Goal: Task Accomplishment & Management: Use online tool/utility

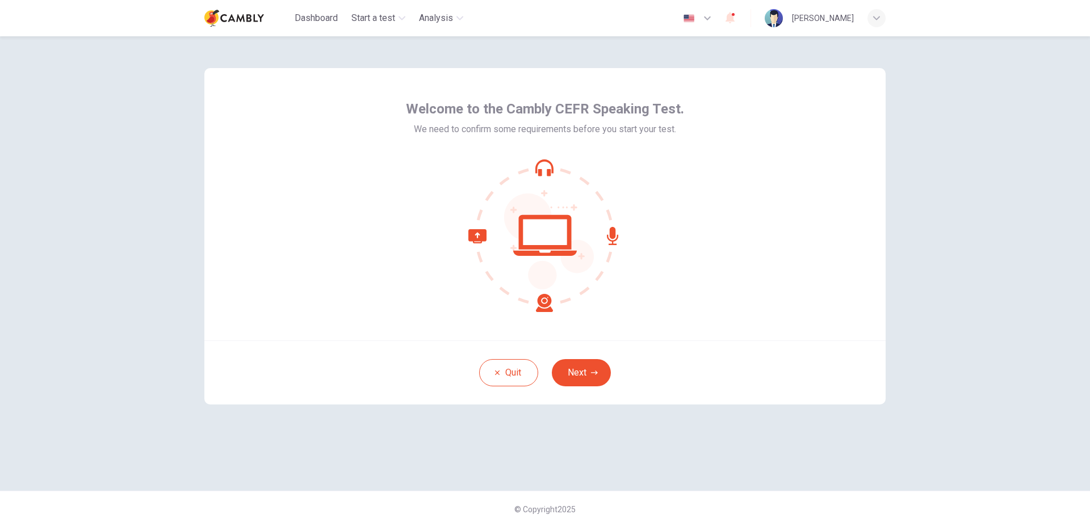
click at [973, 329] on div "Welcome to the Cambly CEFR Speaking Test. We need to confirm some requirements …" at bounding box center [545, 281] width 1090 height 491
click at [583, 373] on button "Next" at bounding box center [581, 372] width 59 height 27
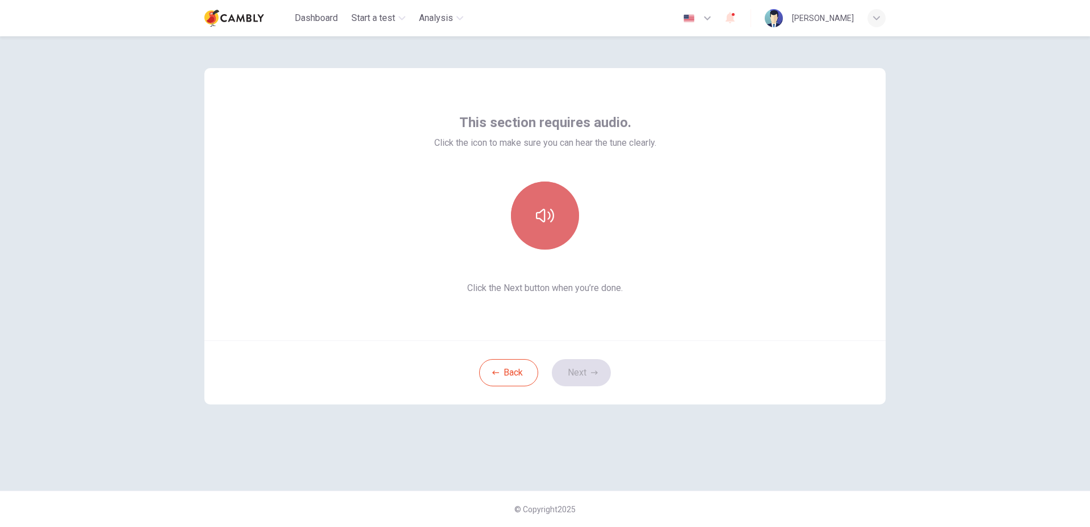
click at [561, 229] on button "button" at bounding box center [545, 216] width 68 height 68
click at [590, 377] on button "Next" at bounding box center [581, 372] width 59 height 27
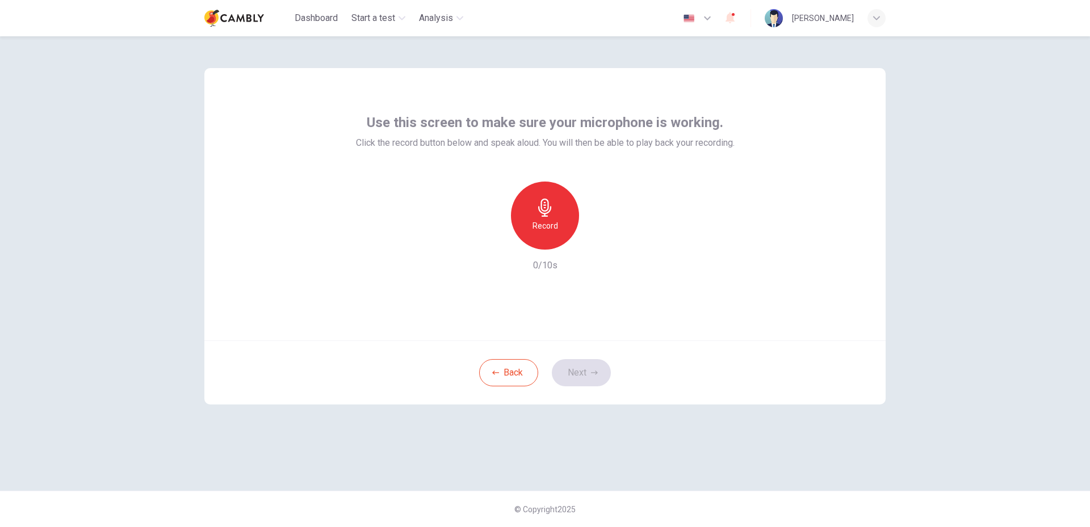
click at [550, 230] on h6 "Record" at bounding box center [545, 226] width 26 height 14
click at [586, 376] on button "Next" at bounding box center [581, 372] width 59 height 27
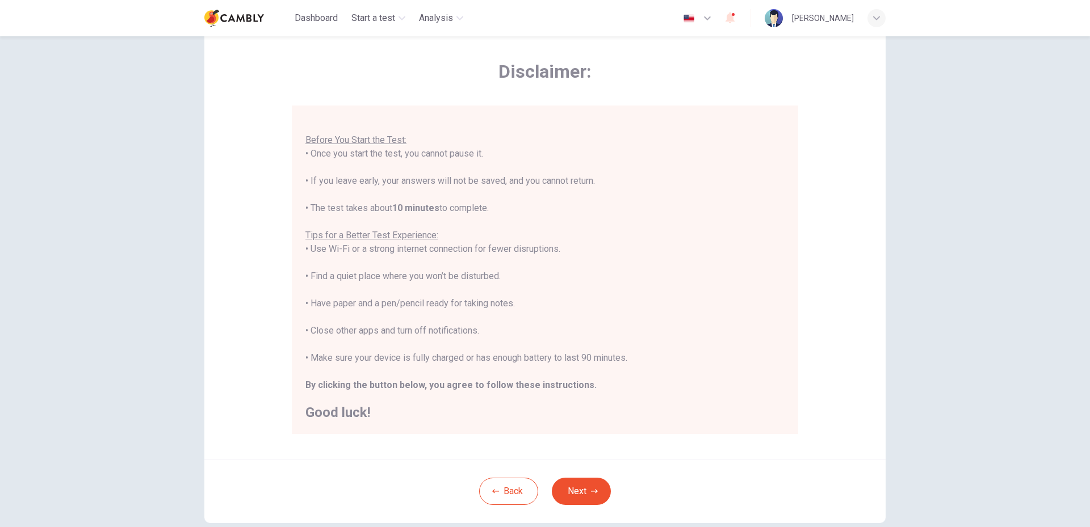
scroll to position [104, 0]
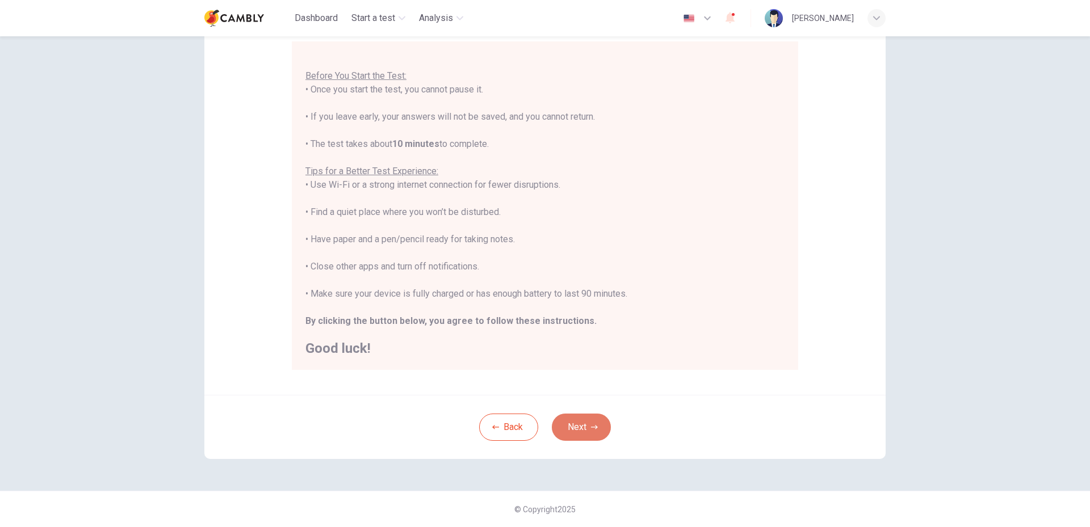
click at [580, 428] on button "Next" at bounding box center [581, 427] width 59 height 27
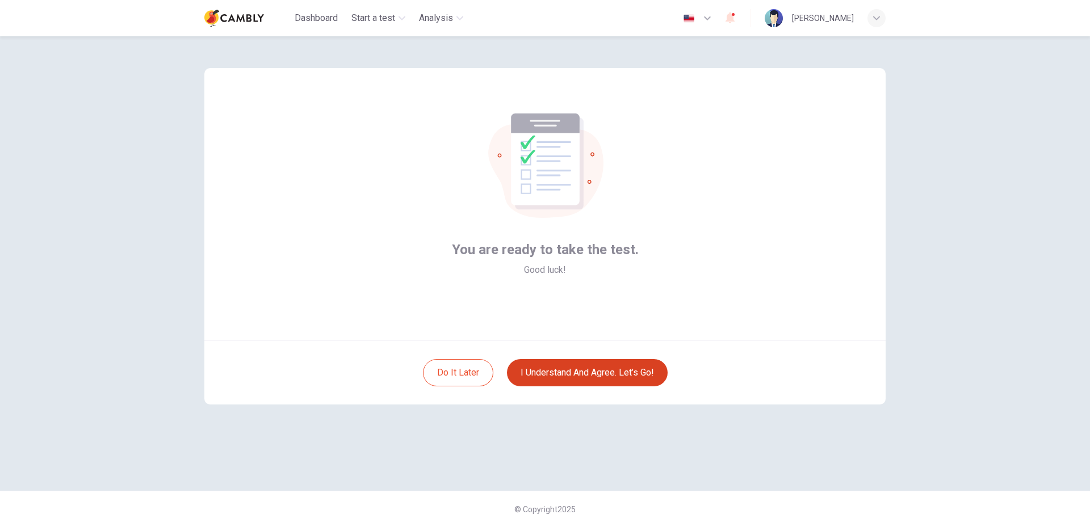
click at [578, 377] on button "I understand and agree. Let’s go!" at bounding box center [587, 372] width 161 height 27
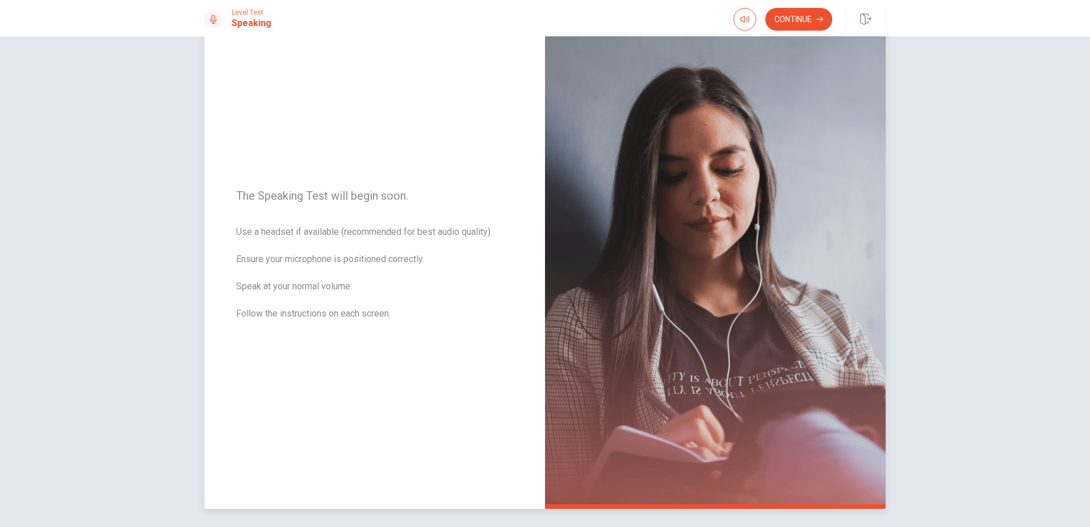
scroll to position [86, 0]
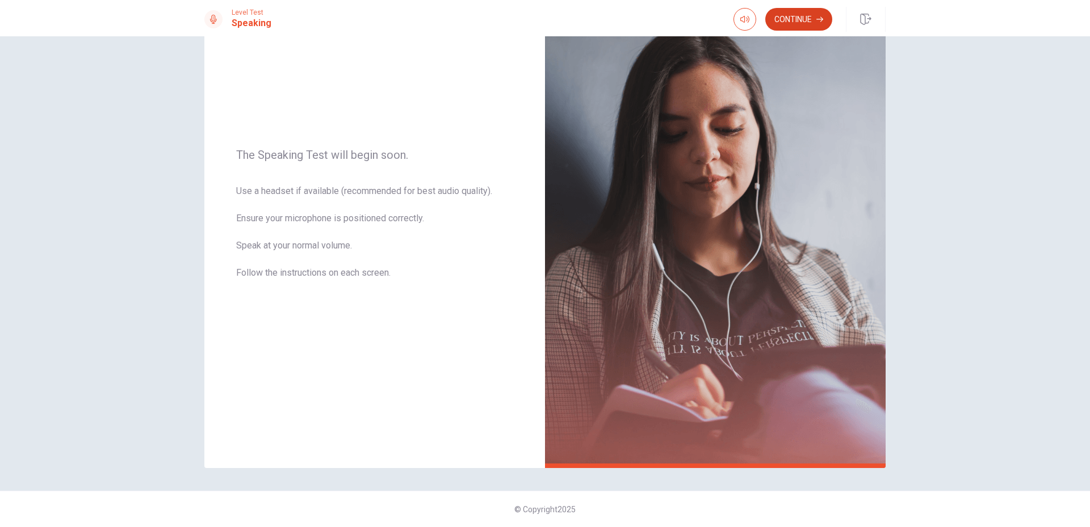
click at [807, 16] on button "Continue" at bounding box center [798, 19] width 67 height 23
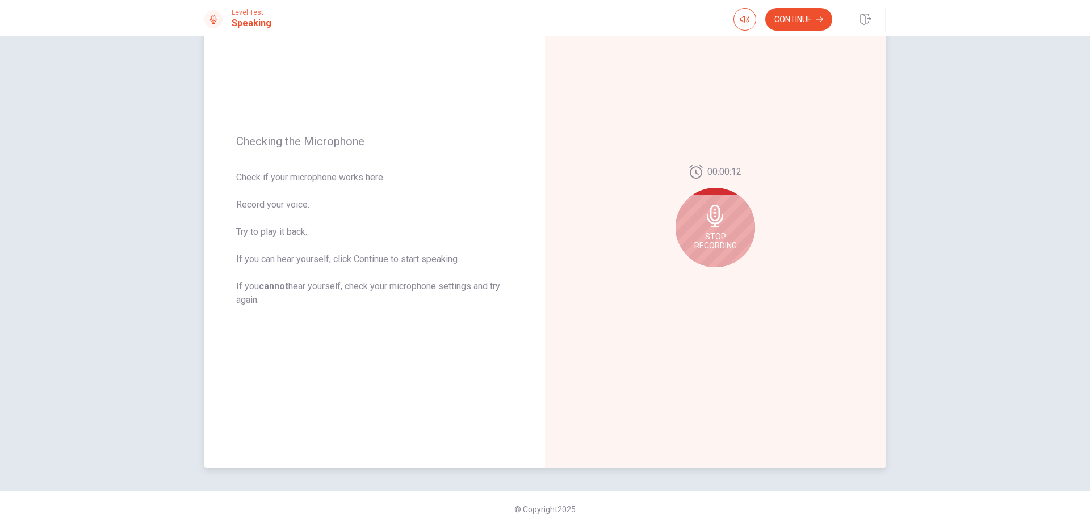
click at [732, 230] on div "Stop Recording" at bounding box center [714, 227] width 79 height 79
click at [732, 276] on button "Play Audio" at bounding box center [728, 276] width 16 height 16
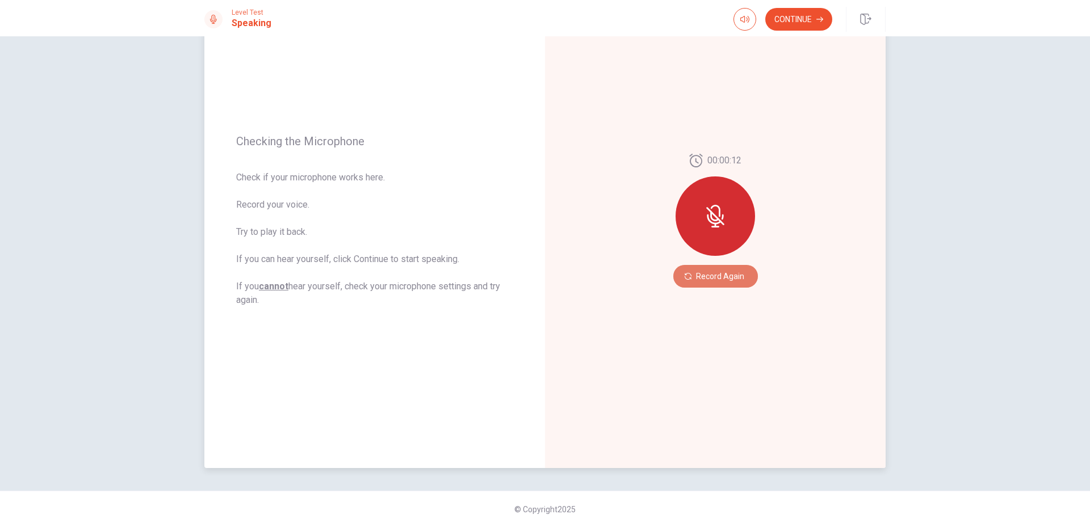
click at [731, 276] on button "Record Again" at bounding box center [715, 276] width 85 height 23
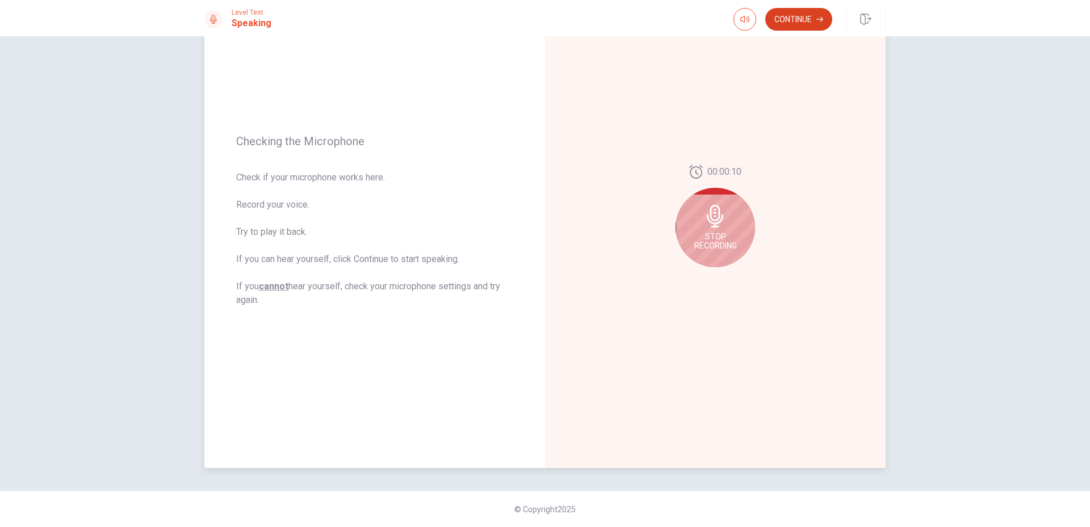
click at [800, 12] on button "Continue" at bounding box center [798, 19] width 67 height 23
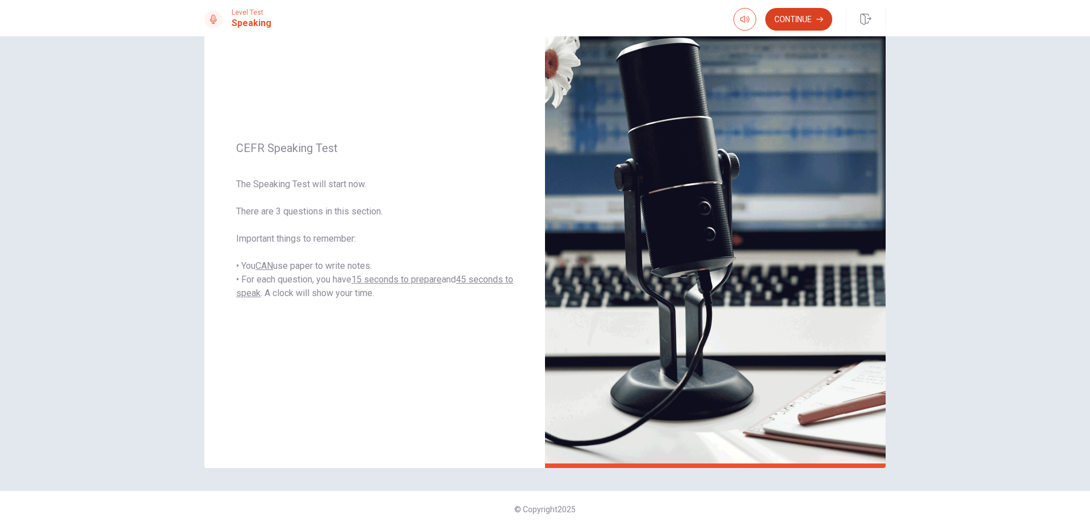
click at [803, 19] on button "Continue" at bounding box center [798, 19] width 67 height 23
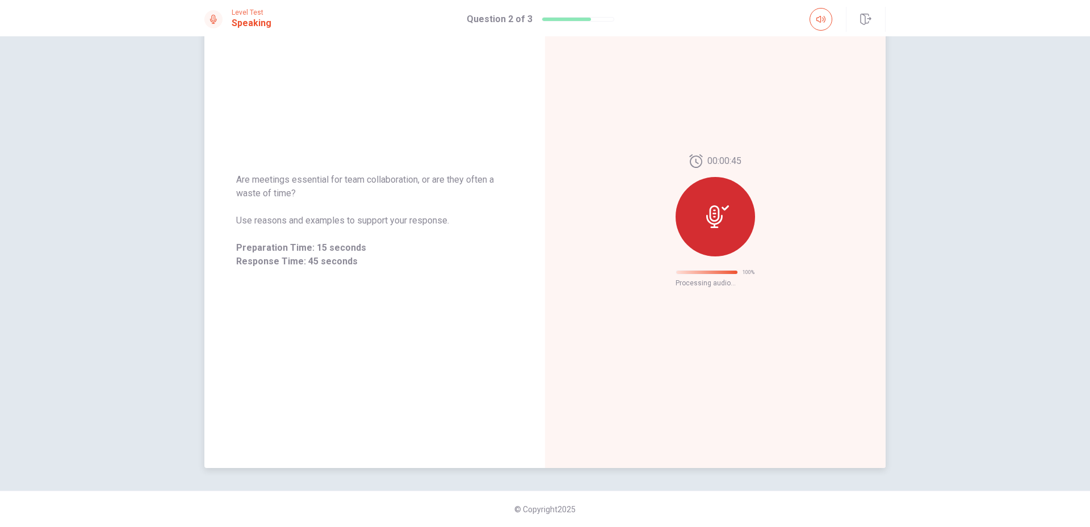
scroll to position [0, 0]
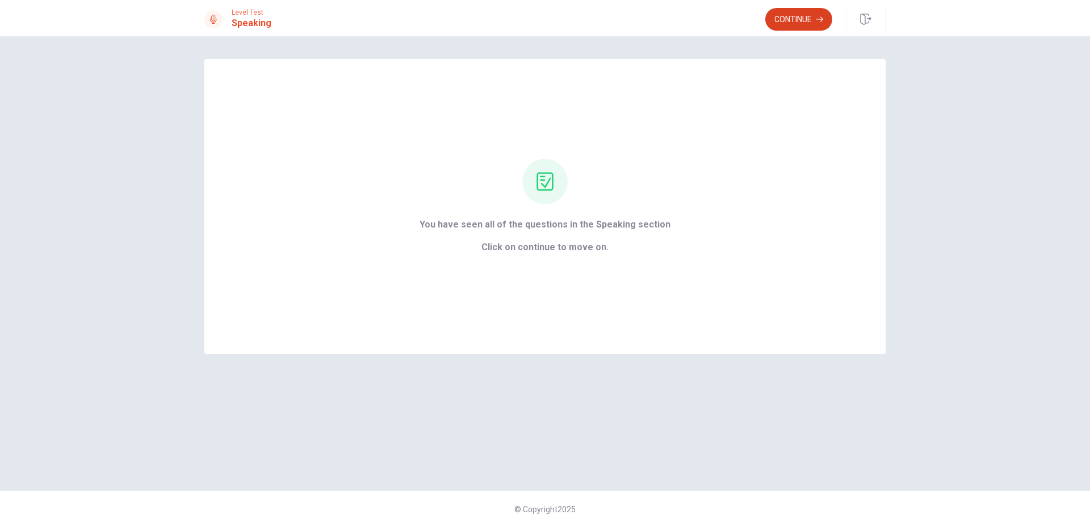
click at [809, 18] on button "Continue" at bounding box center [798, 19] width 67 height 23
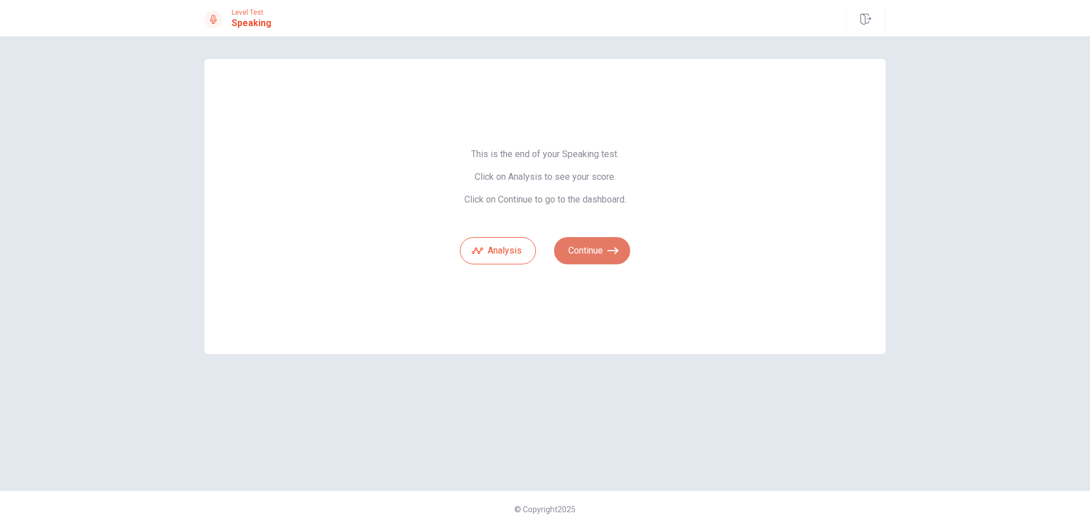
click at [581, 255] on button "Continue" at bounding box center [592, 250] width 76 height 27
